Goal: Find contact information: Find contact information

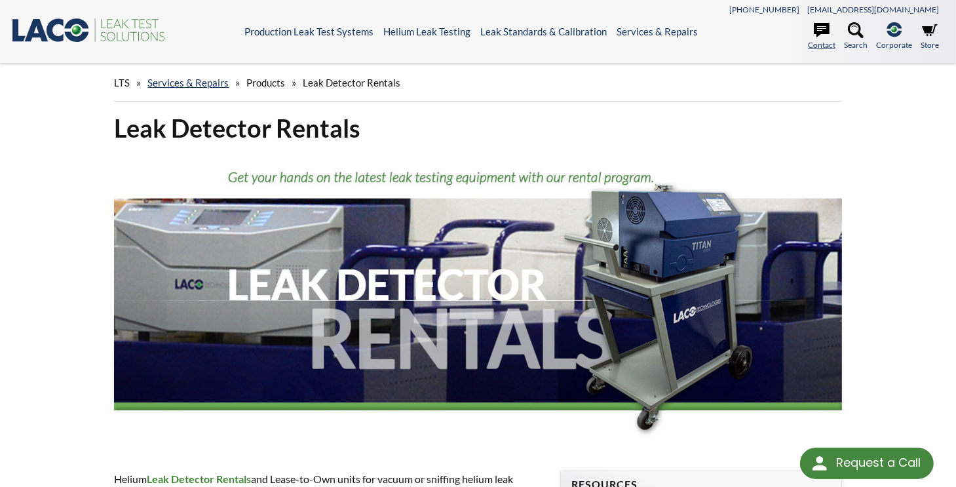
click at [823, 44] on link "Contact" at bounding box center [822, 36] width 28 height 29
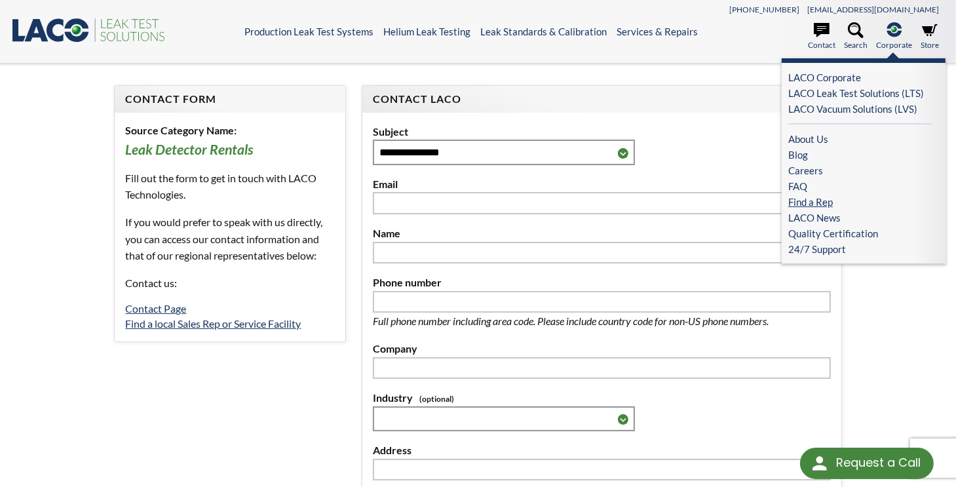
click at [811, 197] on link "Find a Rep" at bounding box center [860, 202] width 144 height 16
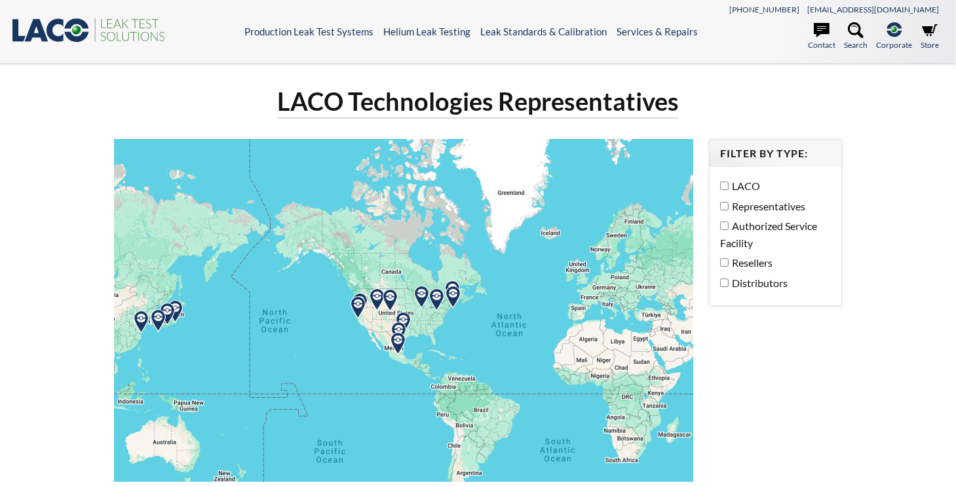
select select "Language Translate Widget"
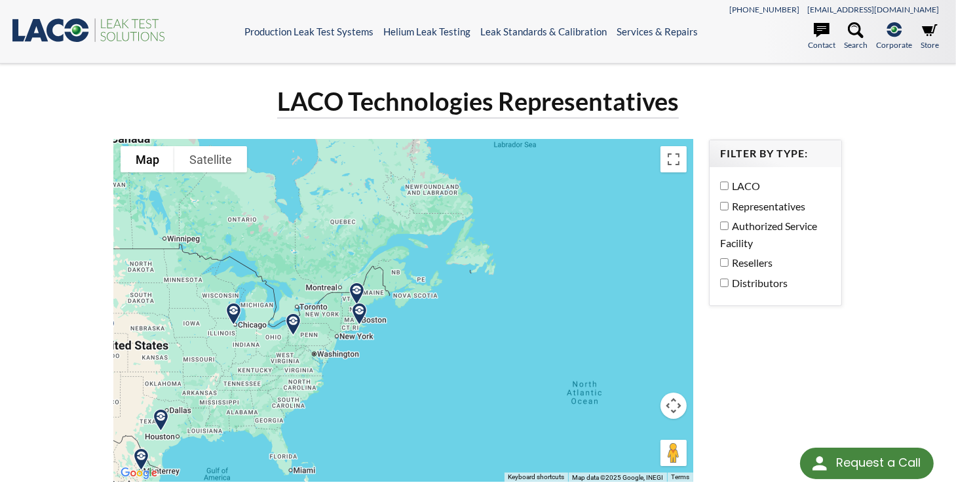
drag, startPoint x: 328, startPoint y: 329, endPoint x: 449, endPoint y: 311, distance: 122.5
click at [449, 311] on div at bounding box center [403, 311] width 579 height 342
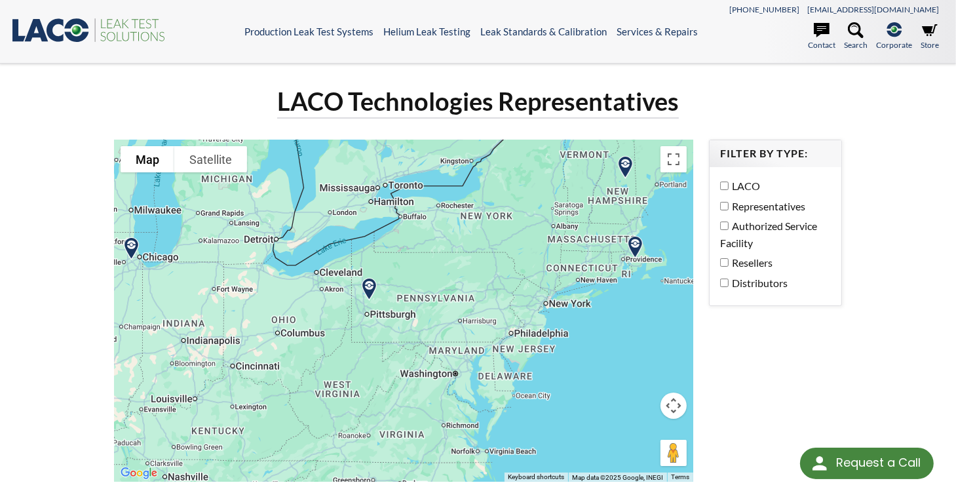
drag, startPoint x: 330, startPoint y: 346, endPoint x: 700, endPoint y: 307, distance: 371.6
click at [700, 307] on div "To navigate the map with touch gestures double-tap and hold your finger on the …" at bounding box center [403, 321] width 594 height 363
click at [370, 284] on img at bounding box center [370, 289] width 33 height 33
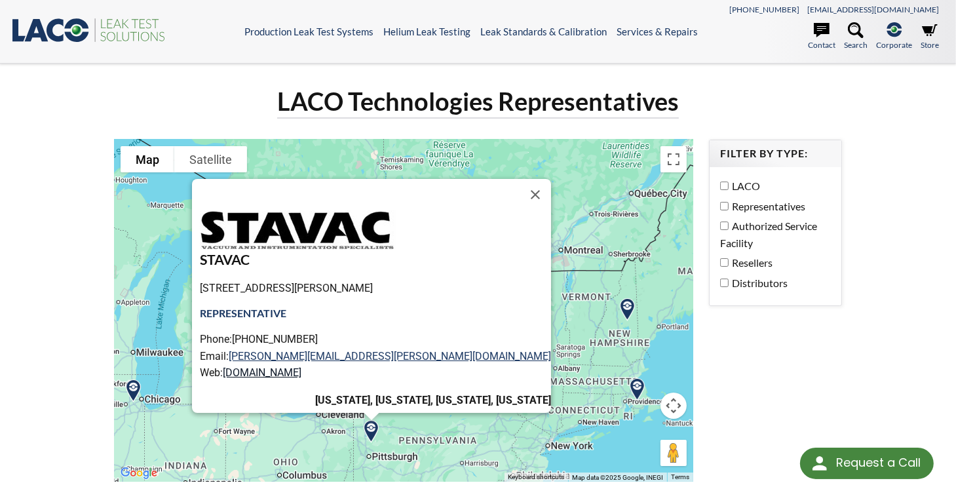
click at [301, 372] on link "[DOMAIN_NAME]" at bounding box center [262, 372] width 79 height 12
